Goal: Task Accomplishment & Management: Complete application form

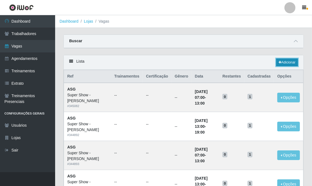
click at [284, 62] on link "Adicionar" at bounding box center [287, 62] width 22 height 8
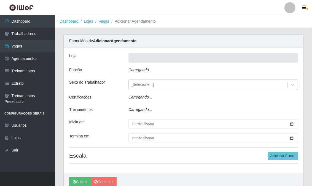
type input "Super Show - [PERSON_NAME]"
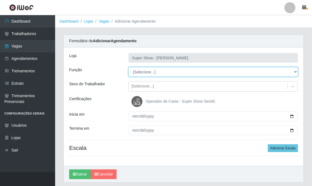
click at [141, 73] on select "[Selecione...] ASG Auxiliar de Estacionamento Balconista Embalador Embalador + …" at bounding box center [212, 72] width 169 height 10
select select "16"
click at [128, 67] on select "[Selecione...] ASG Auxiliar de Estacionamento Balconista Embalador Embalador + …" at bounding box center [212, 72] width 169 height 10
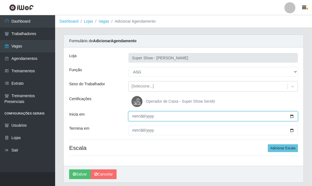
click at [134, 115] on input "Inicia em" at bounding box center [212, 116] width 169 height 10
type input "[DATE]"
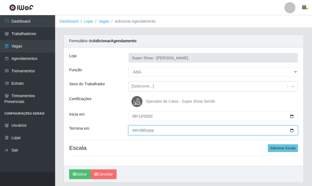
click at [135, 130] on input "Termina em" at bounding box center [212, 130] width 169 height 10
type input "[DATE]"
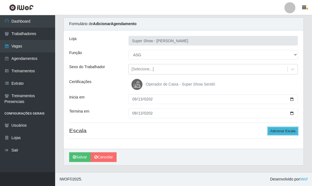
click at [282, 130] on button "Adicionar Escala" at bounding box center [283, 131] width 30 height 8
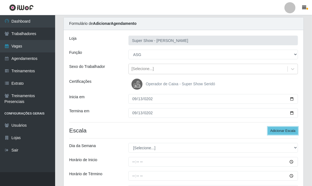
scroll to position [48, 0]
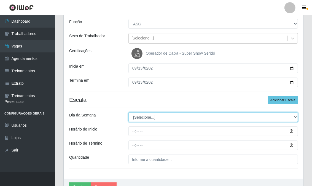
click at [147, 116] on select "[Selecione...] Segunda Terça Quarta Quinta Sexta Sábado Domingo" at bounding box center [212, 117] width 169 height 10
select select "6"
click at [128, 112] on select "[Selecione...] Segunda Terça Quarta Quinta Sexta Sábado Domingo" at bounding box center [212, 117] width 169 height 10
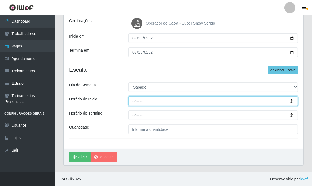
click at [132, 101] on input "Horário de Inicio" at bounding box center [212, 101] width 169 height 10
click at [134, 101] on input "13:00" at bounding box center [212, 101] width 169 height 10
type input "12:00"
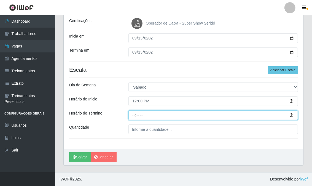
click at [133, 116] on input "Horário de Término" at bounding box center [212, 115] width 169 height 10
type input "18:00"
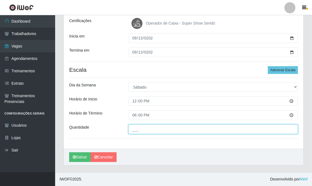
click at [138, 129] on input "___" at bounding box center [212, 129] width 169 height 10
type input "1__"
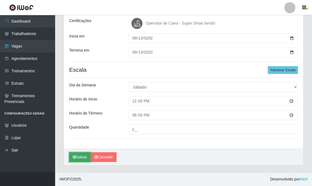
click at [83, 155] on button "Salvar" at bounding box center [79, 157] width 21 height 10
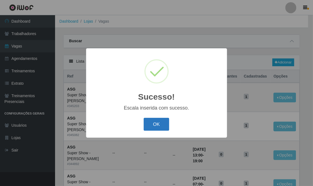
click at [167, 122] on button "OK" at bounding box center [157, 124] width 26 height 13
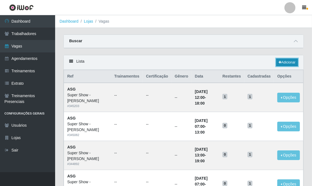
click at [284, 62] on link "Adicionar" at bounding box center [287, 62] width 22 height 8
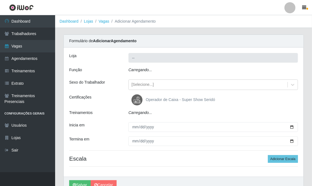
type input "Super Show - [PERSON_NAME]"
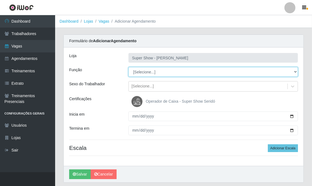
click at [143, 71] on select "[Selecione...] ASG Auxiliar de Estacionamento Balconista Embalador Embalador + …" at bounding box center [212, 72] width 169 height 10
select select "16"
click at [128, 67] on select "[Selecione...] ASG Auxiliar de Estacionamento Balconista Embalador Embalador + …" at bounding box center [212, 72] width 169 height 10
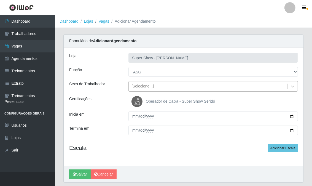
click at [147, 86] on div "[Selecione...]" at bounding box center [142, 86] width 22 height 6
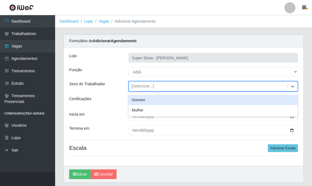
click at [149, 86] on div "[Selecione...]" at bounding box center [142, 86] width 22 height 6
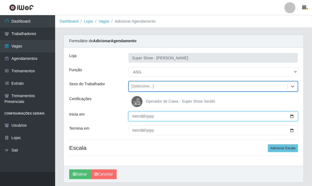
click at [132, 116] on input "Inicia em" at bounding box center [212, 116] width 169 height 10
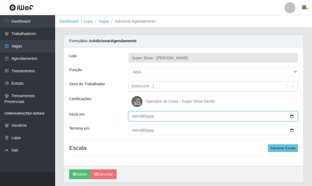
click at [132, 116] on input "Inicia em" at bounding box center [212, 116] width 169 height 10
type input "[DATE]"
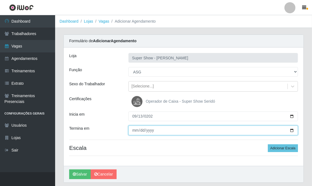
click at [132, 128] on input "Termina em" at bounding box center [212, 130] width 169 height 10
type input "[DATE]"
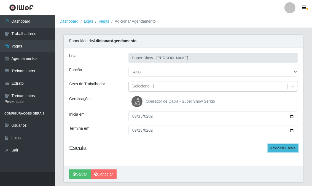
click at [284, 149] on button "Adicionar Escala" at bounding box center [283, 148] width 30 height 8
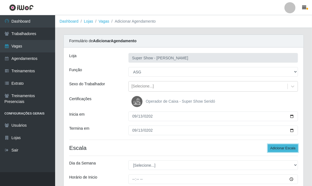
scroll to position [31, 0]
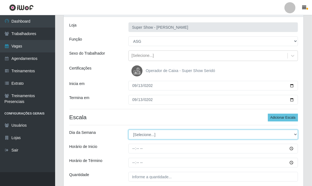
click at [158, 136] on select "[Selecione...] Segunda Terça Quarta Quinta Sexta Sábado Domingo" at bounding box center [212, 134] width 169 height 10
select select "1"
click at [128, 129] on select "[Selecione...] Segunda Terça Quarta Quinta Sexta Sábado Domingo" at bounding box center [212, 134] width 169 height 10
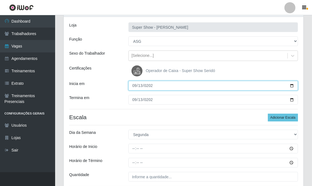
click at [137, 86] on input "[DATE]" at bounding box center [212, 86] width 169 height 10
type input "[DATE]"
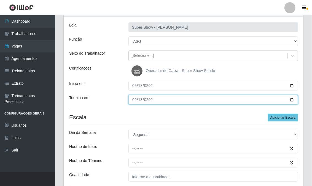
click at [133, 100] on input "[DATE]" at bounding box center [212, 100] width 169 height 10
type input "[DATE]"
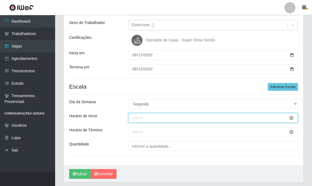
click at [133, 118] on input "Horário de Inicio" at bounding box center [212, 118] width 169 height 10
type input "07:00"
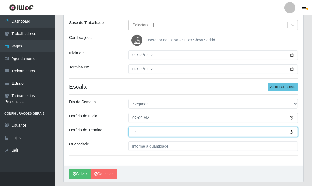
click at [131, 132] on input "Horário de Término" at bounding box center [212, 132] width 169 height 10
type input "13:00"
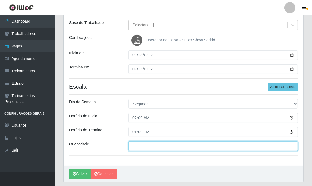
click at [130, 148] on input "___" at bounding box center [212, 146] width 169 height 10
type input "1__"
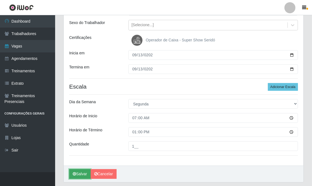
click at [82, 174] on button "Salvar" at bounding box center [79, 174] width 21 height 10
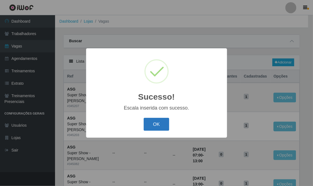
click at [160, 123] on button "OK" at bounding box center [157, 124] width 26 height 13
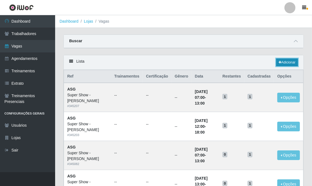
click at [284, 61] on link "Adicionar" at bounding box center [287, 62] width 22 height 8
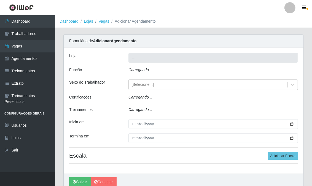
type input "Super Show - [PERSON_NAME]"
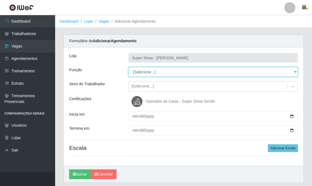
click at [143, 69] on select "[Selecione...] ASG Auxiliar de Estacionamento Balconista Embalador Embalador + …" at bounding box center [212, 72] width 169 height 10
select select "16"
click at [128, 67] on select "[Selecione...] ASG Auxiliar de Estacionamento Balconista Embalador Embalador + …" at bounding box center [212, 72] width 169 height 10
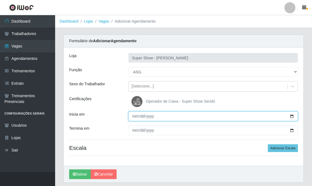
click at [134, 117] on input "Inicia em" at bounding box center [212, 116] width 169 height 10
type input "[DATE]"
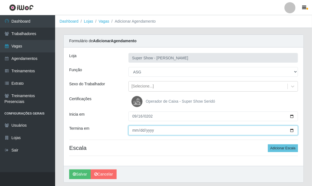
click at [134, 133] on input "Termina em" at bounding box center [212, 130] width 169 height 10
type input "[DATE]"
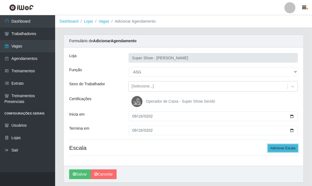
click at [278, 150] on button "Adicionar Escala" at bounding box center [283, 148] width 30 height 8
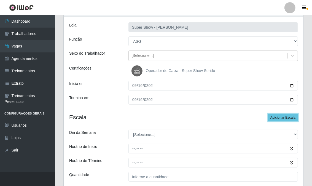
scroll to position [61, 0]
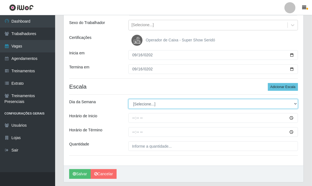
click at [149, 106] on select "[Selecione...] Segunda Terça Quarta Quinta Sexta Sábado Domingo" at bounding box center [212, 104] width 169 height 10
click at [156, 105] on select "[Selecione...] Segunda Terça Quarta Quinta Sexta Sábado Domingo" at bounding box center [212, 104] width 169 height 10
select select "2"
click at [128, 99] on select "[Selecione...] Segunda Terça Quarta Quinta Sexta Sábado Domingo" at bounding box center [212, 104] width 169 height 10
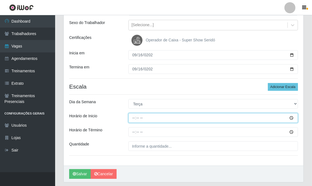
click at [134, 116] on input "Horário de Inicio" at bounding box center [212, 118] width 169 height 10
type input "07:00"
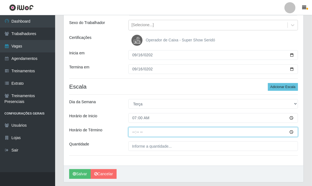
click at [135, 131] on input "Horário de Término" at bounding box center [212, 132] width 169 height 10
type input "13:00"
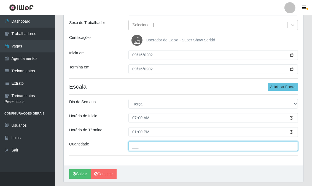
click at [141, 146] on input "___" at bounding box center [212, 146] width 169 height 10
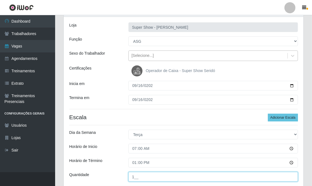
type input "1__"
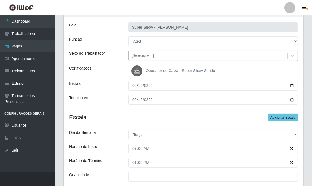
click at [156, 51] on div "[Selecione...]" at bounding box center [208, 55] width 159 height 9
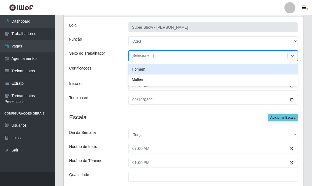
click at [155, 54] on div "[Selecione...]" at bounding box center [208, 55] width 159 height 9
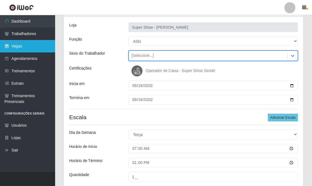
click at [30, 43] on link "Vagas" at bounding box center [27, 46] width 55 height 12
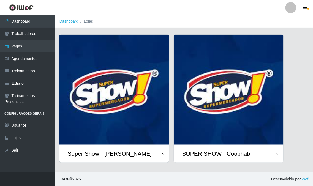
drag, startPoint x: 76, startPoint y: 87, endPoint x: 120, endPoint y: 83, distance: 44.8
click at [120, 83] on img at bounding box center [114, 90] width 110 height 110
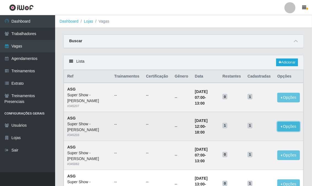
click at [285, 125] on button "Opções" at bounding box center [288, 126] width 23 height 10
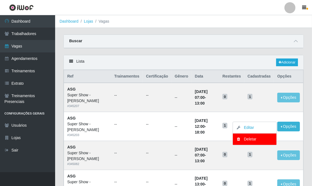
click at [177, 41] on div "Buscar" at bounding box center [184, 41] width 240 height 13
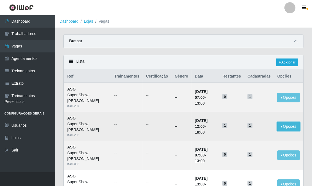
click at [290, 126] on button "Opções" at bounding box center [288, 126] width 23 height 10
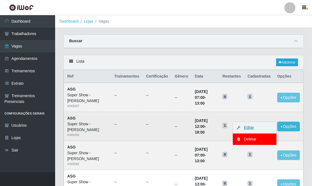
click at [253, 126] on link "Editar" at bounding box center [246, 127] width 16 height 4
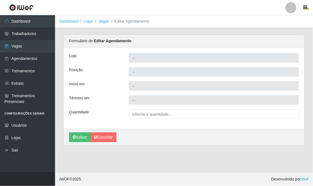
type input "Super Show - [PERSON_NAME]"
type input "ASG"
type input "2025-09-13 12:00:00"
type input "2025-09-13 18:00:00"
type input "1__"
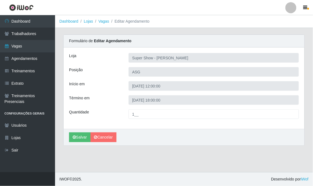
click at [161, 93] on div "Loja Super Show - Abel Cabral Posição ASG Início em 2025-09-13 12:00:00 Término…" at bounding box center [184, 87] width 241 height 81
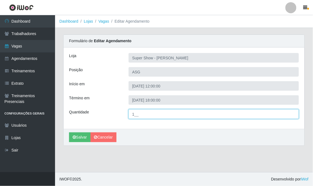
click at [153, 117] on input "1__" at bounding box center [214, 114] width 170 height 10
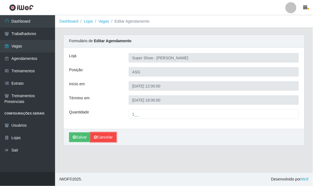
click at [108, 136] on link "Cancelar" at bounding box center [104, 137] width 26 height 10
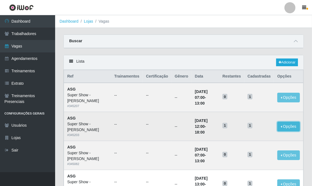
click at [286, 126] on button "Opções" at bounding box center [288, 126] width 23 height 10
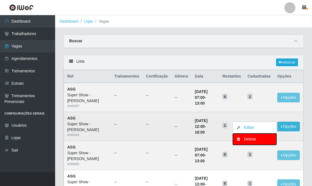
click at [260, 139] on div "Deletar" at bounding box center [254, 139] width 32 height 6
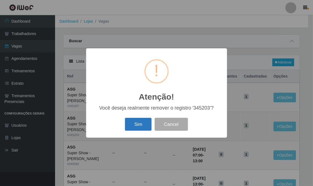
click at [139, 124] on button "Sim" at bounding box center [138, 124] width 27 height 13
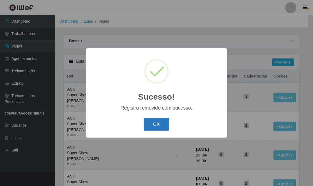
click at [156, 127] on button "OK" at bounding box center [157, 124] width 26 height 13
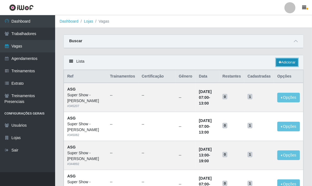
click at [285, 61] on link "Adicionar" at bounding box center [287, 62] width 22 height 8
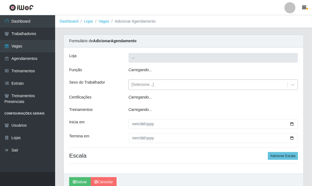
type input "Super Show - [PERSON_NAME]"
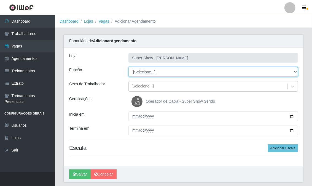
click at [151, 72] on select "[Selecione...] ASG Auxiliar de Estacionamento Balconista Embalador Embalador + …" at bounding box center [212, 72] width 169 height 10
select select "16"
click at [128, 67] on select "[Selecione...] ASG Auxiliar de Estacionamento Balconista Embalador Embalador + …" at bounding box center [212, 72] width 169 height 10
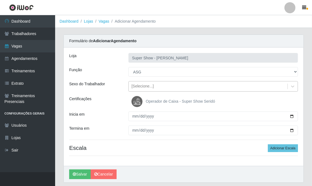
click at [145, 88] on div "[Selecione...]" at bounding box center [142, 86] width 22 height 6
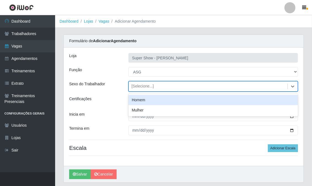
click at [145, 88] on div "[Selecione...]" at bounding box center [142, 86] width 22 height 6
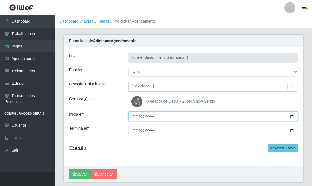
click at [133, 118] on input "Inicia em" at bounding box center [212, 116] width 169 height 10
type input "[DATE]"
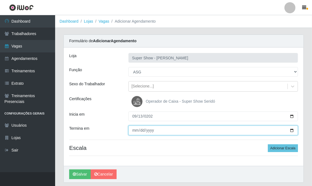
click at [132, 131] on input "Termina em" at bounding box center [212, 130] width 169 height 10
type input "[DATE]"
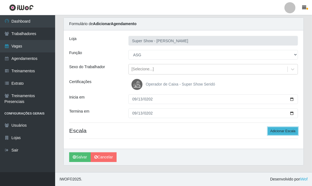
click at [284, 127] on button "Adicionar Escala" at bounding box center [283, 131] width 30 height 8
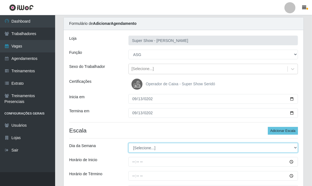
click at [153, 148] on select "[Selecione...] Segunda Terça Quarta Quinta Sexta Sábado Domingo" at bounding box center [212, 148] width 169 height 10
select select "6"
click at [128, 143] on select "[Selecione...] Segunda Terça Quarta Quinta Sexta Sábado Domingo" at bounding box center [212, 148] width 169 height 10
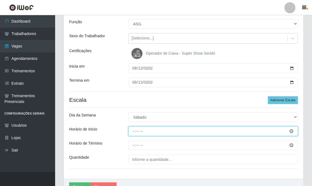
click at [134, 130] on input "Horário de Inicio" at bounding box center [212, 131] width 169 height 10
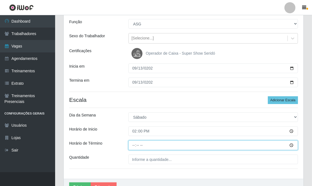
click at [134, 144] on input "Horário de Término" at bounding box center [212, 145] width 169 height 10
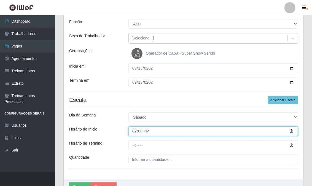
click at [134, 131] on input "14:00" at bounding box center [212, 131] width 169 height 10
type input "13:00"
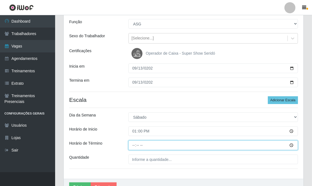
click at [133, 143] on input "Horário de Término" at bounding box center [212, 145] width 169 height 10
type input "19:00"
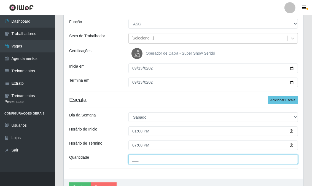
click at [133, 162] on input "___" at bounding box center [212, 159] width 169 height 10
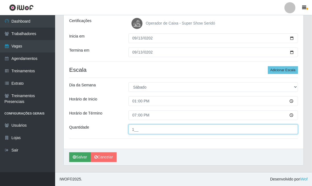
type input "1__"
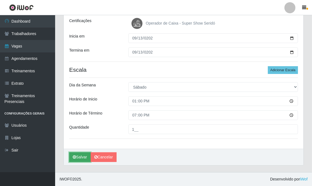
click at [81, 159] on button "Salvar" at bounding box center [79, 157] width 21 height 10
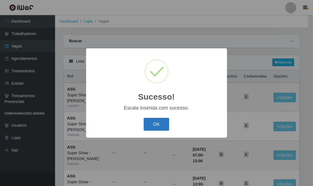
click at [160, 127] on button "OK" at bounding box center [157, 124] width 26 height 13
